Goal: Task Accomplishment & Management: Complete application form

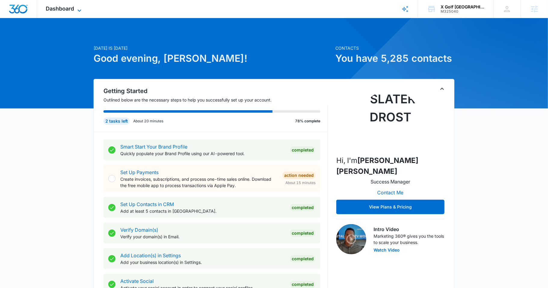
click at [62, 9] on span "Dashboard" at bounding box center [60, 8] width 28 height 6
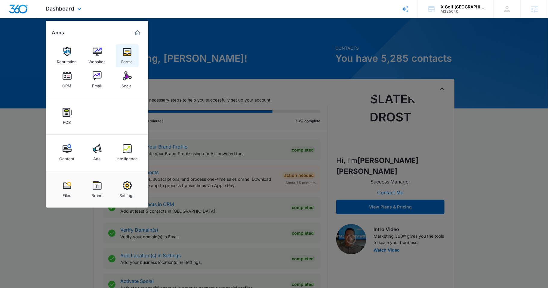
click at [119, 53] on link "Forms" at bounding box center [127, 55] width 23 height 23
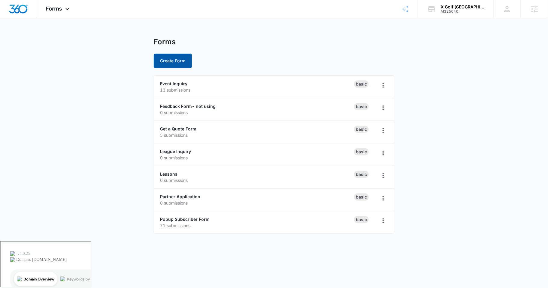
click at [159, 60] on button "Create Form" at bounding box center [173, 61] width 38 height 14
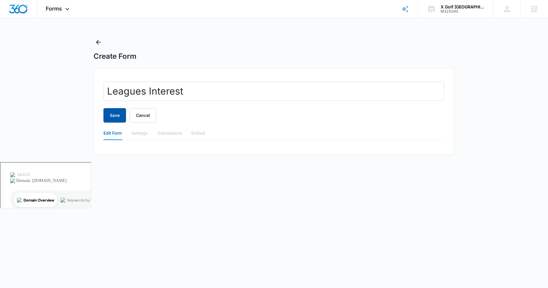
type input "Leagues Interest"
click at [107, 113] on button "Save" at bounding box center [114, 115] width 23 height 14
click at [137, 133] on div "Settings" at bounding box center [139, 133] width 16 height 7
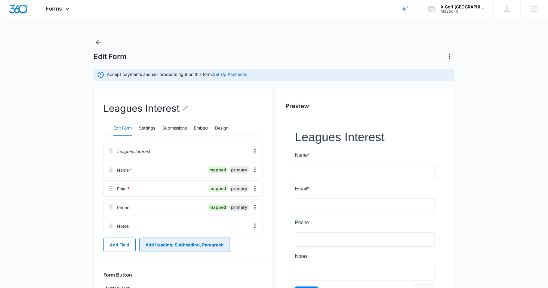
click at [154, 242] on button "Add Heading, Subheading, Paragraph" at bounding box center [184, 244] width 91 height 14
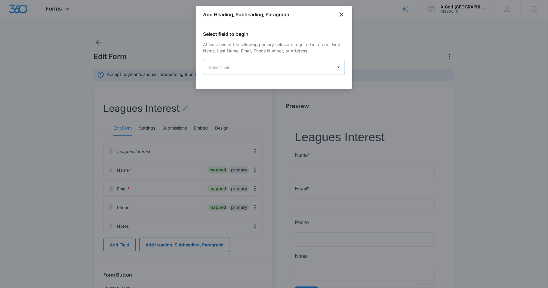
click at [254, 68] on body "Forms Apps Reputation Websites Forms CRM Email Social POS Content Ads Intellige…" at bounding box center [274, 199] width 548 height 399
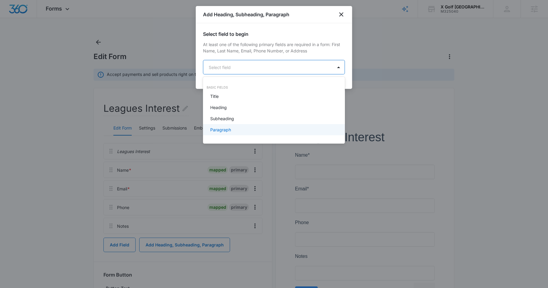
click at [233, 127] on div "Paragraph" at bounding box center [273, 129] width 126 height 6
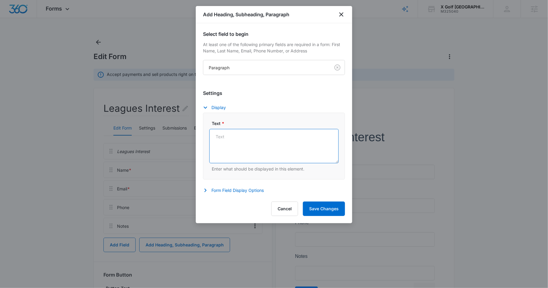
click at [247, 135] on textarea "Text *" at bounding box center [273, 146] width 129 height 34
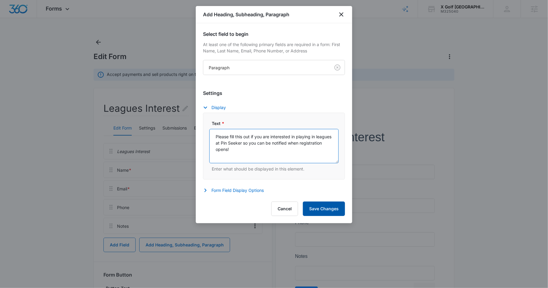
type textarea "Please fill this out if you are interested in playing in leagues at Pin Seeker …"
click at [320, 211] on button "Save Changes" at bounding box center [324, 208] width 42 height 14
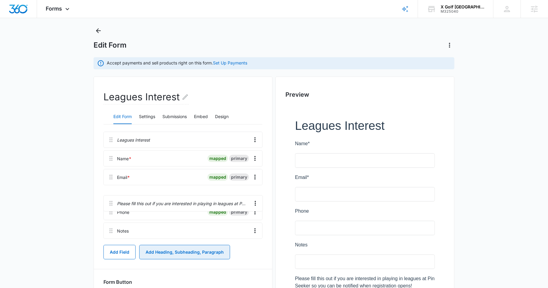
scroll to position [13, 0]
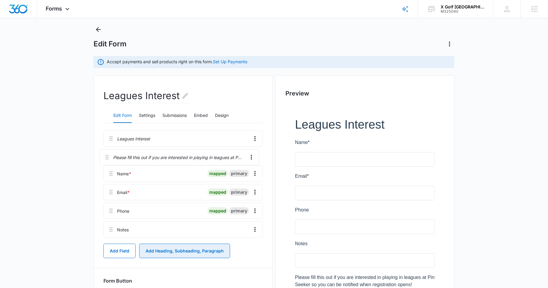
drag, startPoint x: 110, startPoint y: 232, endPoint x: 106, endPoint y: 151, distance: 81.3
click at [106, 151] on div "Leagues Interest Name * mapped primary Email * mapped primary Phone mapped prim…" at bounding box center [182, 184] width 159 height 109
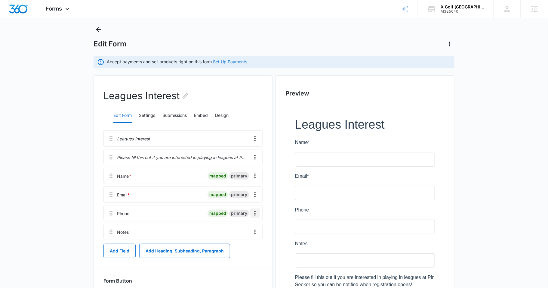
click at [255, 210] on icon "Overflow Menu" at bounding box center [254, 212] width 7 height 7
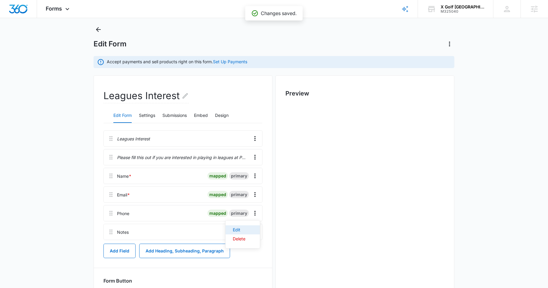
click at [250, 226] on button "Edit" at bounding box center [243, 229] width 34 height 9
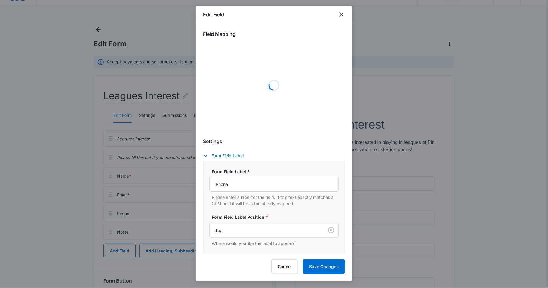
scroll to position [0, 0]
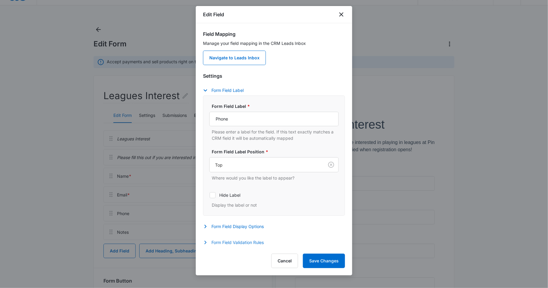
click at [235, 244] on button "Form Field Validation Rules" at bounding box center [236, 241] width 67 height 7
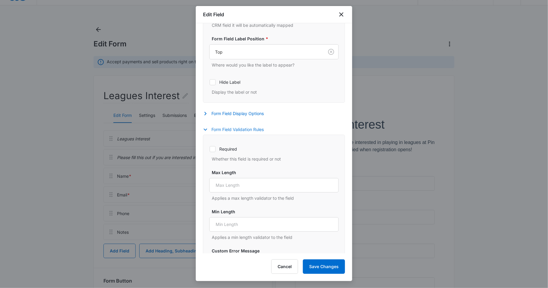
scroll to position [169, 0]
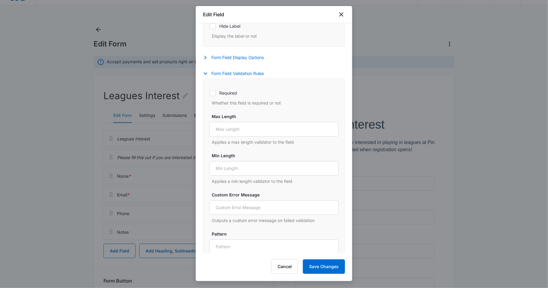
click at [213, 94] on icon at bounding box center [212, 92] width 5 height 5
click at [210, 93] on input "Required" at bounding box center [209, 93] width 0 height 0
checkbox input "true"
click at [334, 266] on button "Save Changes" at bounding box center [324, 266] width 42 height 14
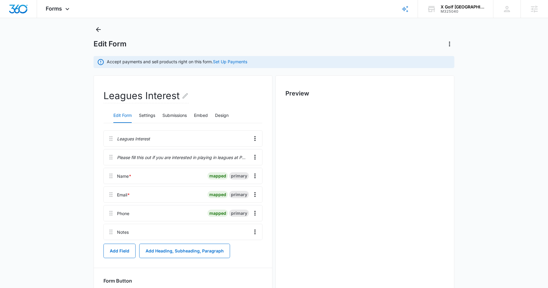
scroll to position [0, 0]
click at [256, 232] on icon "Overflow Menu" at bounding box center [254, 231] width 7 height 7
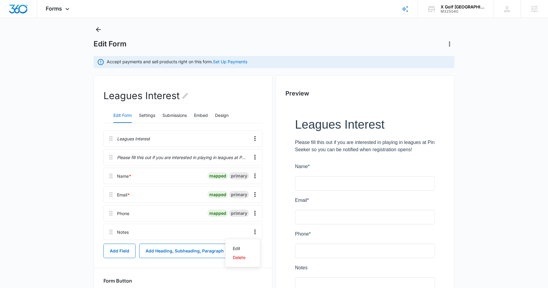
click at [97, 193] on div "Leagues Interest Edit Form Settings Submissions Embed Design Leagues Interest P…" at bounding box center [183, 210] width 179 height 270
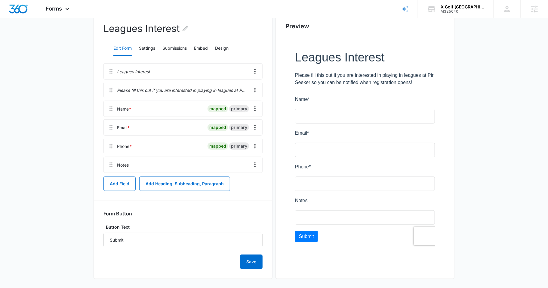
scroll to position [82, 0]
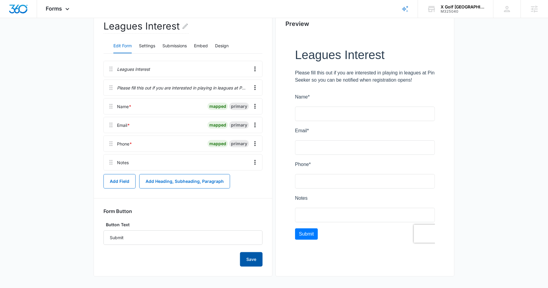
click at [256, 260] on button "Save" at bounding box center [251, 259] width 23 height 14
click at [145, 45] on button "Settings" at bounding box center [147, 46] width 16 height 14
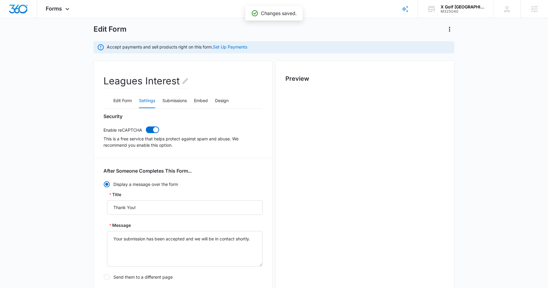
scroll to position [0, 0]
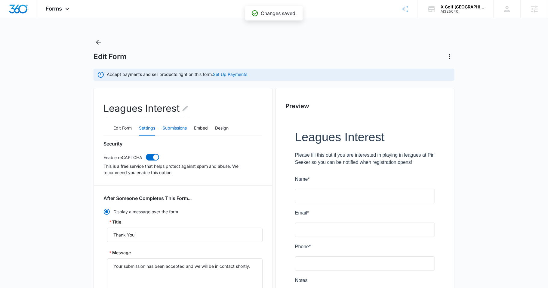
click at [177, 124] on button "Submissions" at bounding box center [174, 128] width 24 height 14
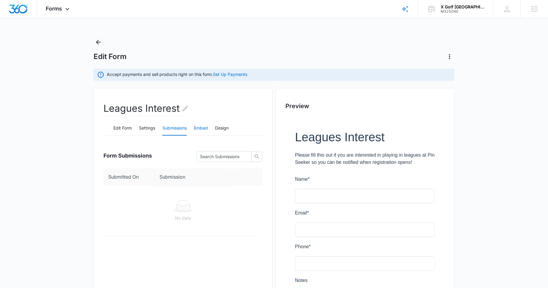
click at [206, 130] on button "Embed" at bounding box center [201, 128] width 14 height 14
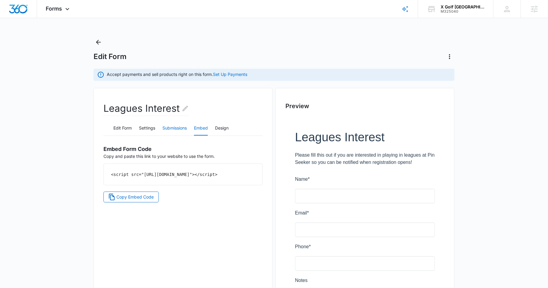
click at [174, 126] on button "Submissions" at bounding box center [174, 128] width 24 height 14
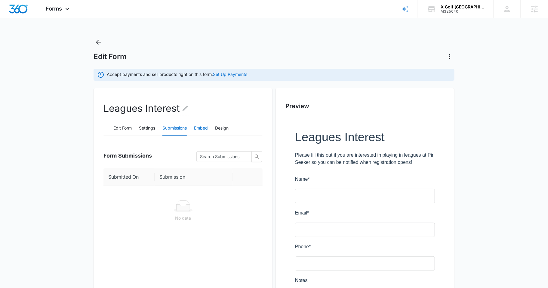
click at [198, 129] on button "Embed" at bounding box center [201, 128] width 14 height 14
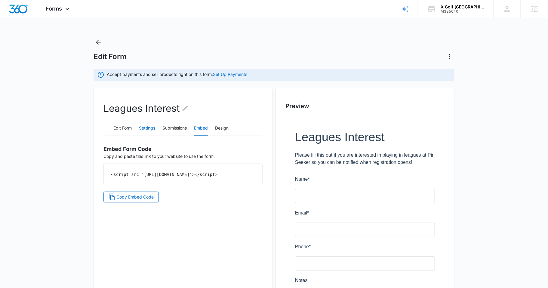
click at [144, 126] on button "Settings" at bounding box center [147, 128] width 16 height 14
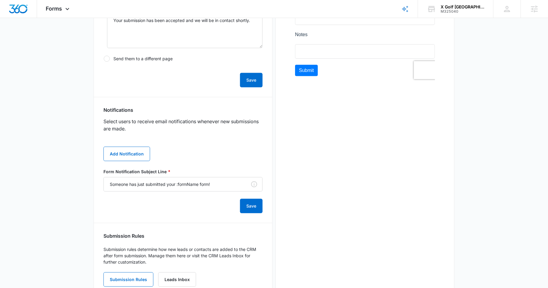
scroll to position [266, 0]
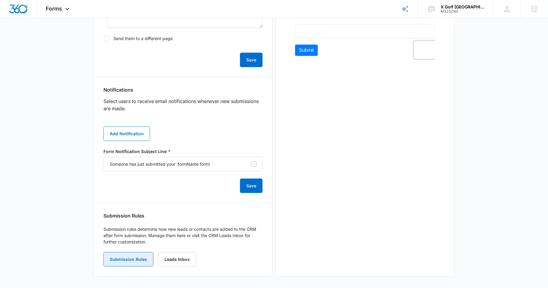
click at [127, 261] on button "Submission Rules" at bounding box center [128, 259] width 50 height 14
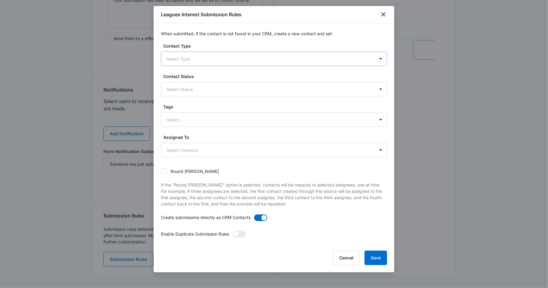
click at [242, 60] on div at bounding box center [267, 59] width 200 height 8
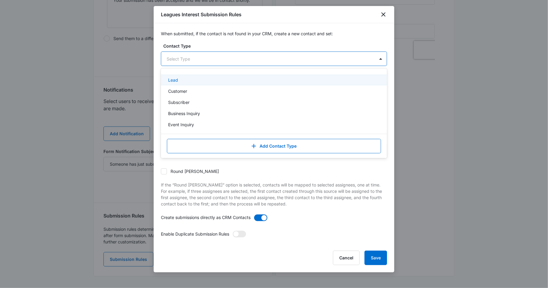
click at [204, 81] on div "Lead" at bounding box center [273, 80] width 211 height 6
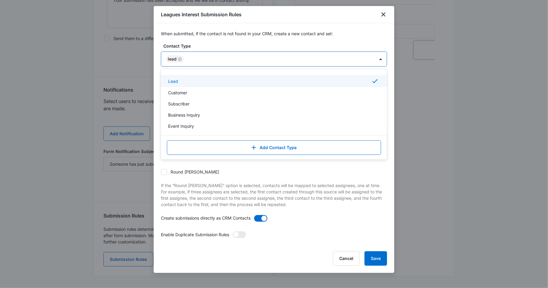
click at [178, 55] on div "Lead" at bounding box center [175, 58] width 18 height 7
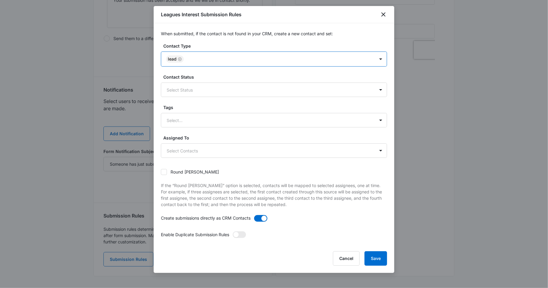
click at [180, 58] on icon "Remove Lead" at bounding box center [180, 59] width 4 height 5
click at [182, 60] on div at bounding box center [267, 59] width 200 height 8
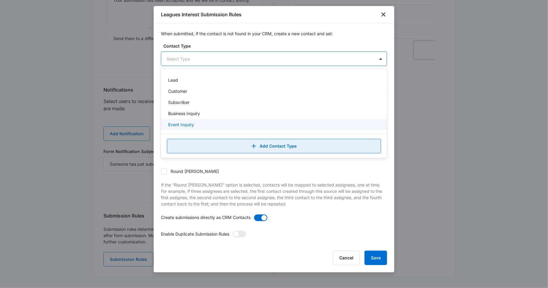
click at [269, 146] on button "Add Contact Type" at bounding box center [274, 146] width 214 height 14
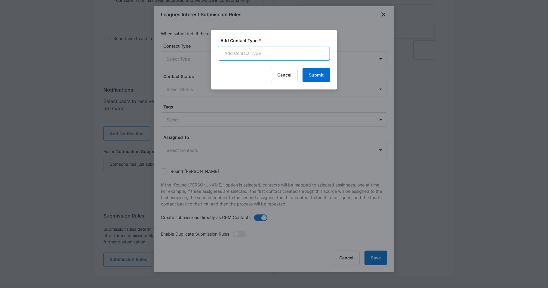
click at [272, 55] on input "Add Contact Type *" at bounding box center [274, 53] width 112 height 14
type input "Leagues Interest"
click at [322, 72] on button "Submit" at bounding box center [316, 75] width 27 height 14
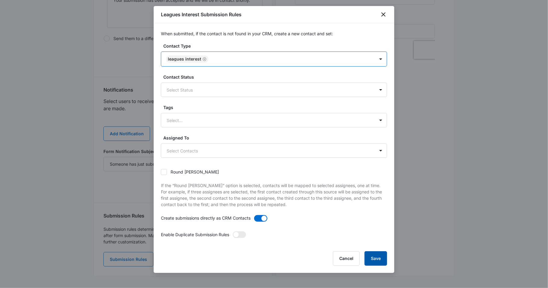
click at [382, 262] on button "Save" at bounding box center [376, 258] width 23 height 14
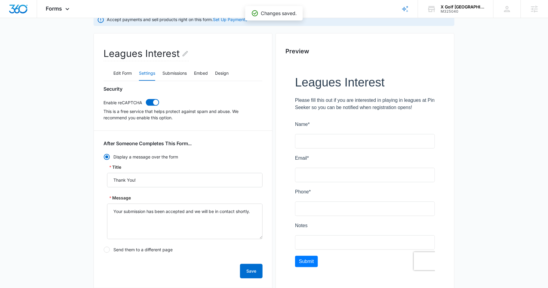
scroll to position [0, 0]
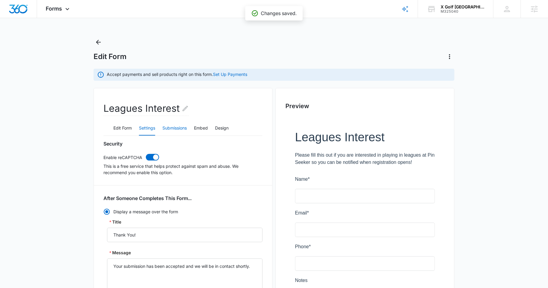
click at [176, 130] on button "Submissions" at bounding box center [174, 128] width 24 height 14
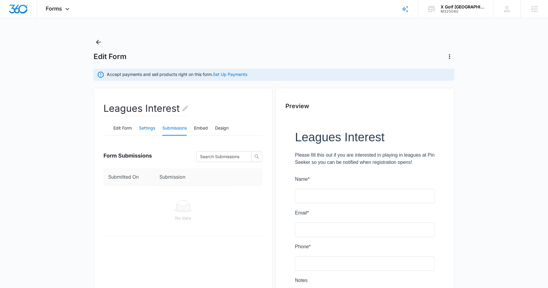
click at [148, 129] on button "Settings" at bounding box center [147, 128] width 16 height 14
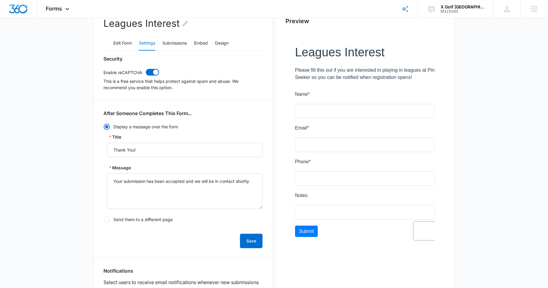
scroll to position [94, 0]
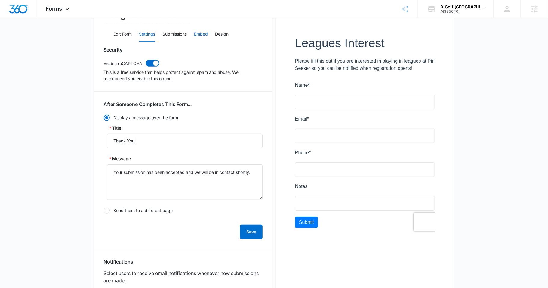
click at [201, 32] on button "Embed" at bounding box center [201, 34] width 14 height 14
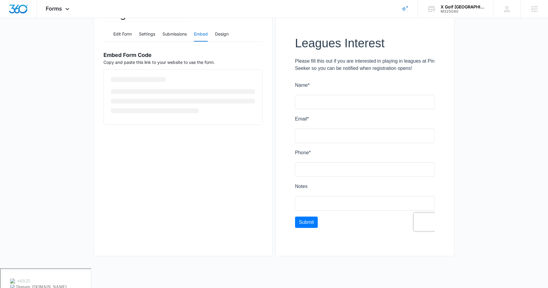
scroll to position [74, 0]
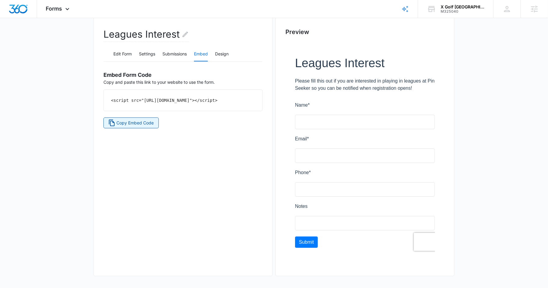
click at [135, 126] on span "Copy Embed Code" at bounding box center [135, 122] width 37 height 7
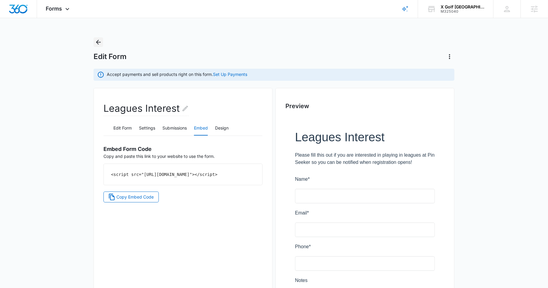
click at [98, 39] on icon "Back" at bounding box center [98, 41] width 7 height 7
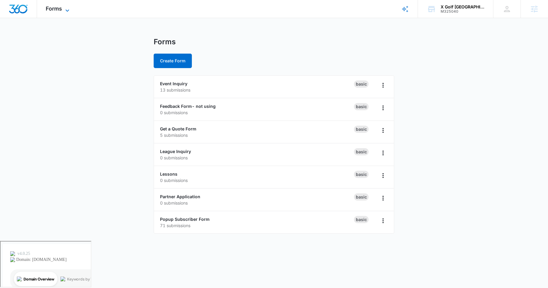
click at [64, 10] on icon at bounding box center [67, 10] width 7 height 7
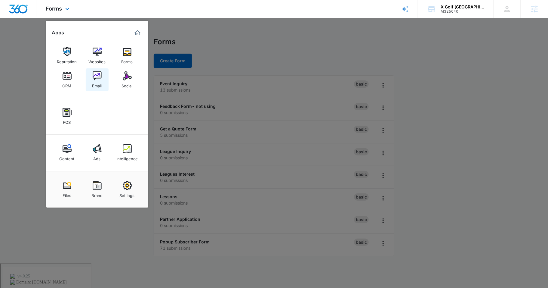
click at [97, 77] on img at bounding box center [97, 75] width 9 height 9
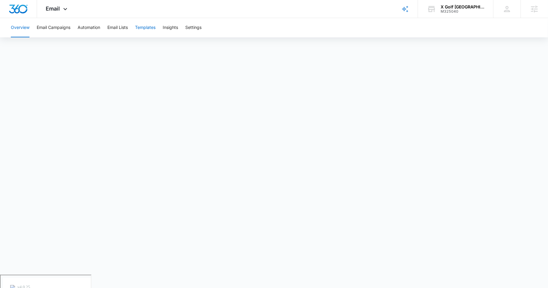
click at [152, 26] on button "Templates" at bounding box center [145, 27] width 20 height 19
click at [453, 7] on div "X Golf [GEOGRAPHIC_DATA]" at bounding box center [463, 7] width 44 height 5
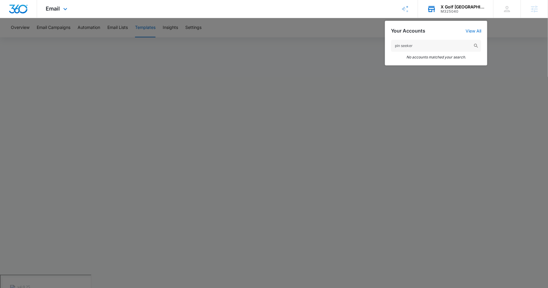
click at [403, 47] on input "pin seeker" at bounding box center [436, 46] width 90 height 12
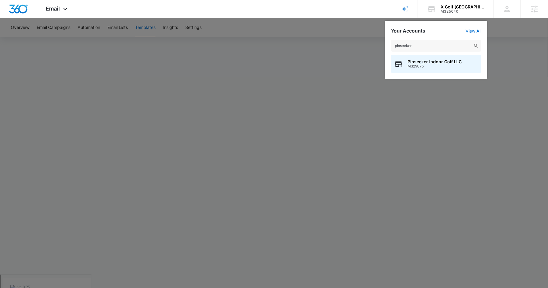
type input "pinseeker"
click at [419, 58] on div "Pinseeker Indoor Golf LLC M329075" at bounding box center [436, 64] width 90 height 18
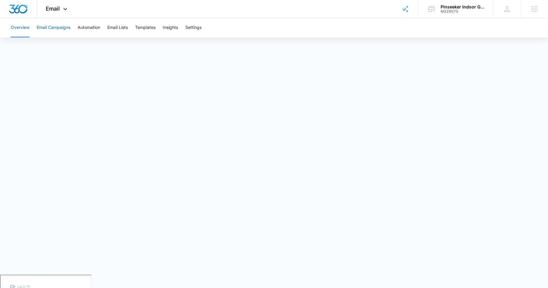
click at [53, 30] on button "Email Campaigns" at bounding box center [54, 27] width 34 height 19
click at [146, 25] on button "Templates" at bounding box center [145, 27] width 20 height 19
click at [58, 24] on button "Email Campaigns" at bounding box center [54, 27] width 34 height 19
click at [141, 26] on button "Templates" at bounding box center [145, 27] width 20 height 19
click at [64, 27] on button "Email Campaigns" at bounding box center [54, 27] width 34 height 19
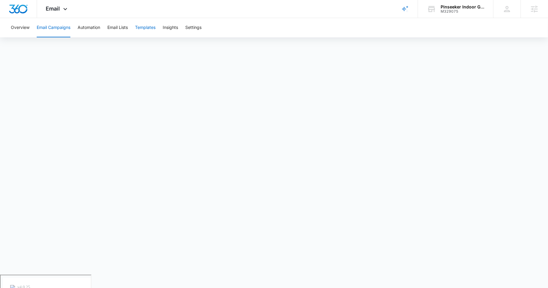
click at [148, 26] on button "Templates" at bounding box center [145, 27] width 20 height 19
